Goal: Check status: Check status

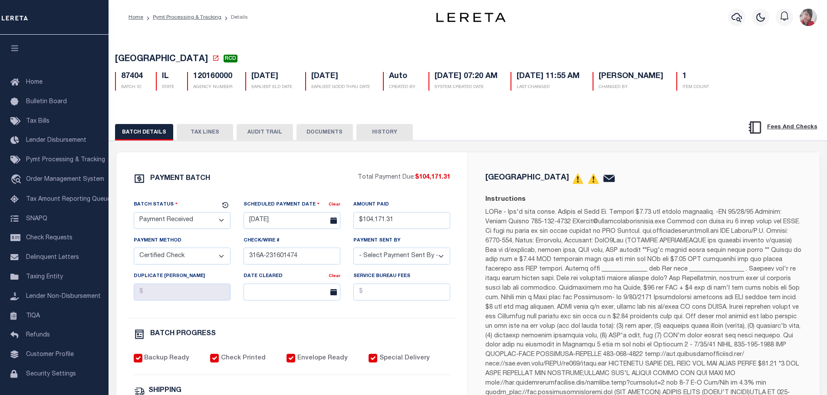
select select "RCD"
select select "CCK"
select select "[PERSON_NAME]"
select select "FDX"
click at [43, 217] on link "SNAPQ" at bounding box center [54, 220] width 108 height 20
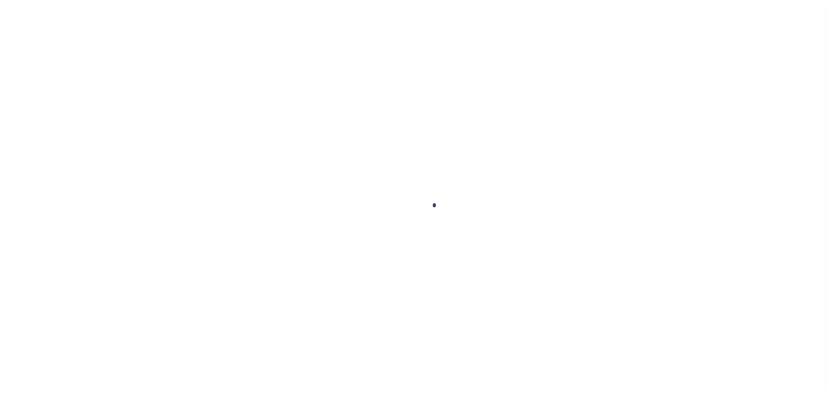
scroll to position [27, 0]
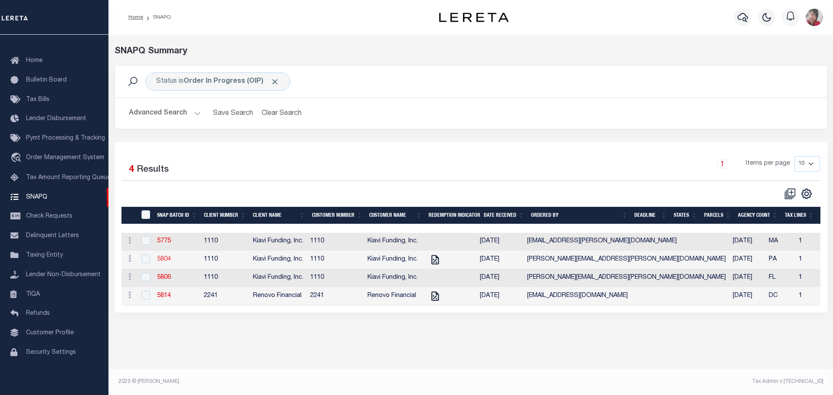
click at [163, 261] on link "5804" at bounding box center [164, 259] width 14 height 6
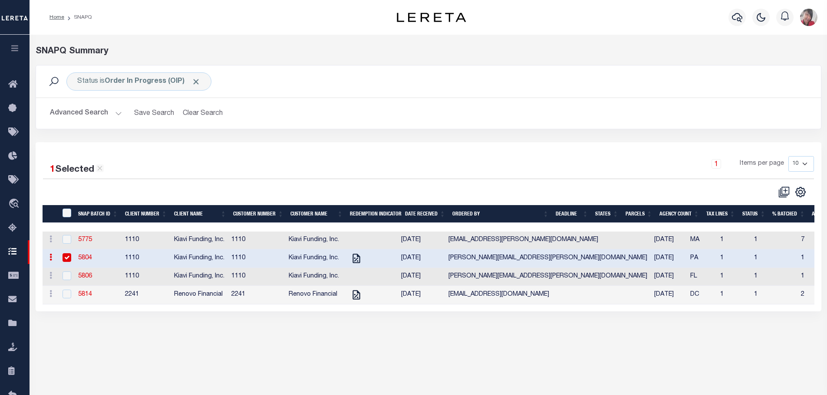
click at [63, 258] on input "checkbox" at bounding box center [66, 257] width 9 height 9
checkbox input "false"
